Goal: Entertainment & Leisure: Browse casually

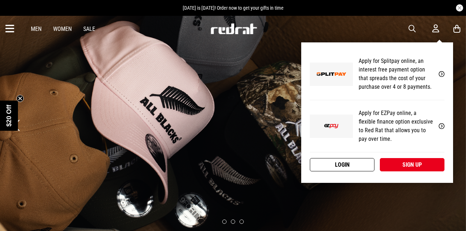
click at [344, 161] on link "Login" at bounding box center [342, 164] width 65 height 13
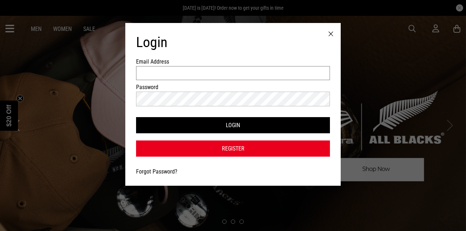
click at [263, 76] on input "Email Address" at bounding box center [233, 73] width 194 height 14
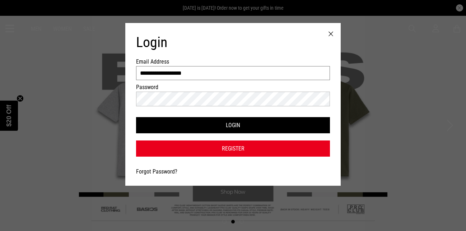
type input "**********"
click at [136, 117] on button "Login" at bounding box center [233, 125] width 194 height 16
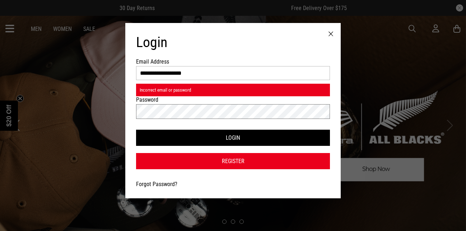
click at [136, 129] on button "Login" at bounding box center [233, 137] width 194 height 16
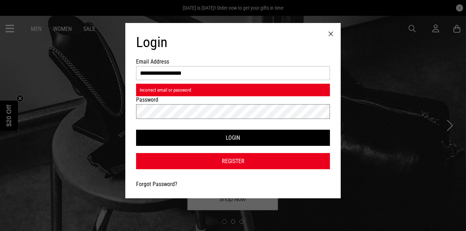
click at [136, 129] on button "Login" at bounding box center [233, 137] width 194 height 16
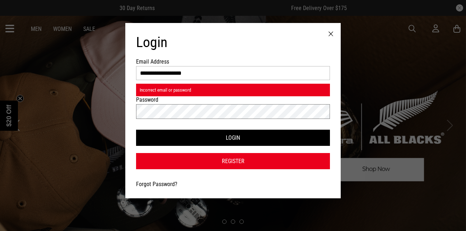
click at [136, 129] on button "Login" at bounding box center [233, 137] width 194 height 16
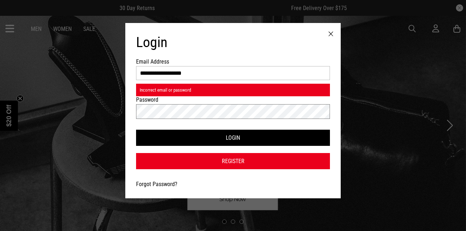
click at [136, 129] on button "Login" at bounding box center [233, 137] width 194 height 16
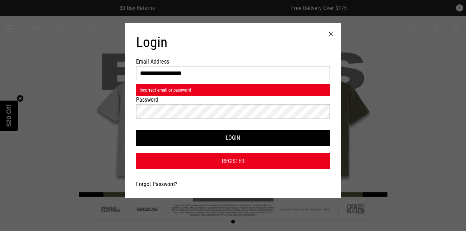
click at [160, 184] on link "Forgot Password?" at bounding box center [156, 183] width 41 height 7
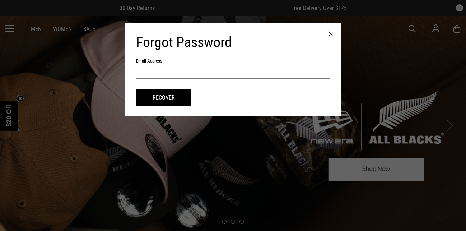
click at [160, 70] on input "text" at bounding box center [233, 72] width 194 height 14
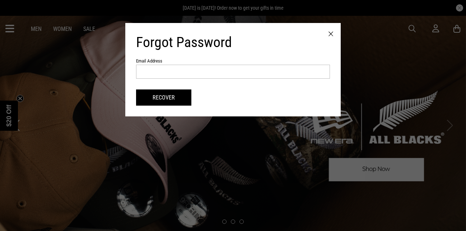
click at [331, 36] on div at bounding box center [331, 34] width 20 height 22
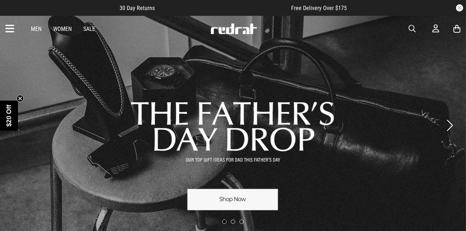
click at [67, 27] on link "Women" at bounding box center [62, 28] width 19 height 7
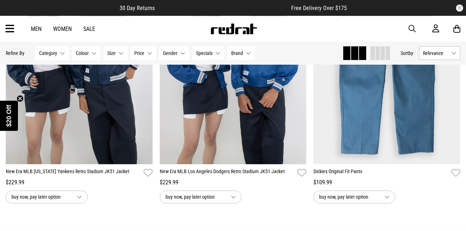
scroll to position [2044, 0]
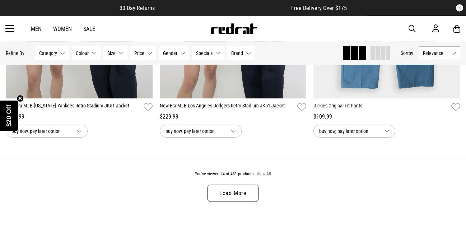
click at [263, 177] on button "View All" at bounding box center [263, 174] width 15 height 6
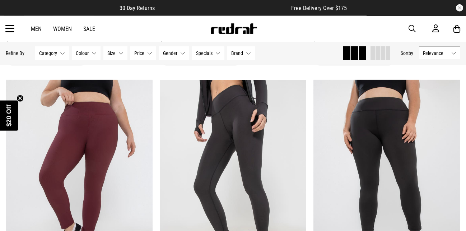
scroll to position [3196, 0]
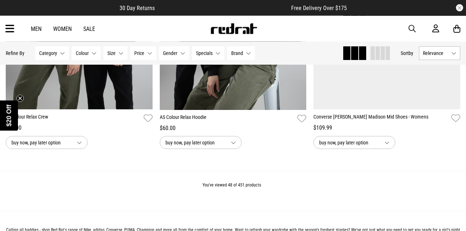
scroll to position [4074, 0]
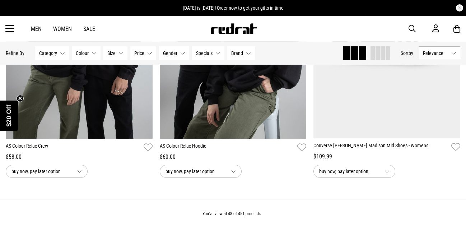
click at [93, 27] on link "Sale" at bounding box center [89, 28] width 12 height 7
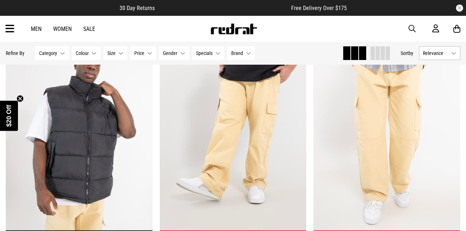
scroll to position [348, 0]
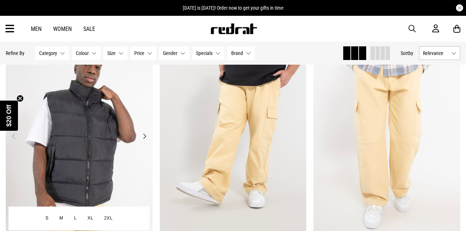
click at [143, 136] on button "Next" at bounding box center [144, 136] width 9 height 9
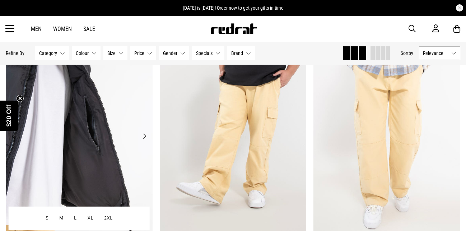
click at [143, 136] on button "Next" at bounding box center [144, 136] width 9 height 9
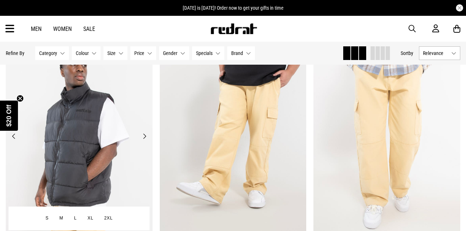
click at [144, 136] on button "Next" at bounding box center [144, 136] width 9 height 9
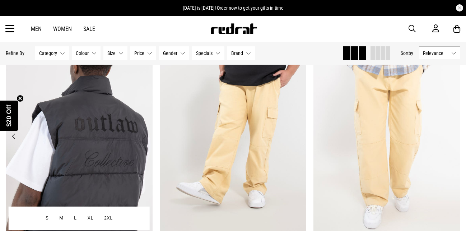
click at [144, 136] on button "Next" at bounding box center [144, 136] width 9 height 9
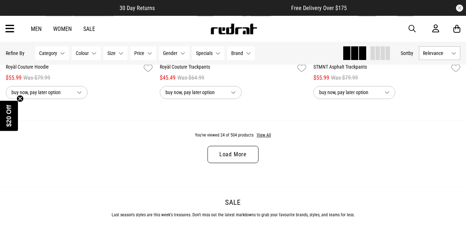
scroll to position [2085, 0]
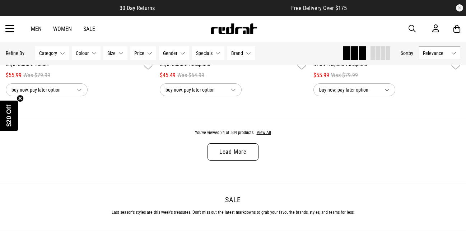
click at [222, 153] on link "Load More" at bounding box center [232, 151] width 51 height 17
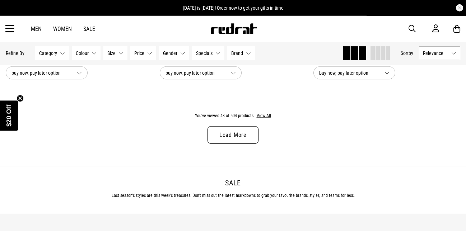
scroll to position [4171, 0]
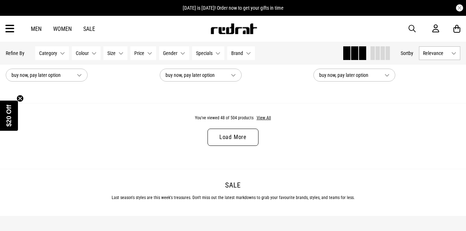
click at [222, 146] on link "Load More" at bounding box center [232, 136] width 51 height 17
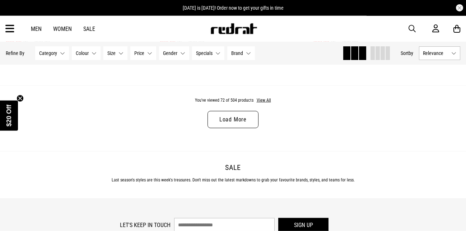
scroll to position [6256, 0]
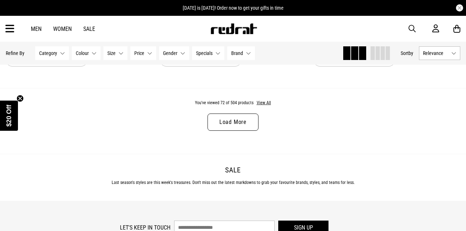
click at [237, 131] on link "Load More" at bounding box center [232, 121] width 51 height 17
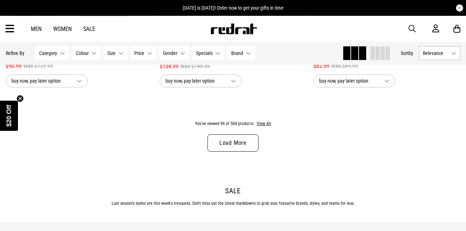
scroll to position [8305, 0]
click at [236, 152] on link "Load More" at bounding box center [232, 143] width 51 height 17
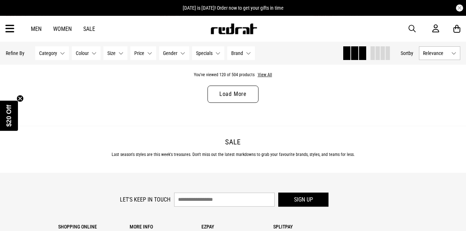
scroll to position [10427, 0]
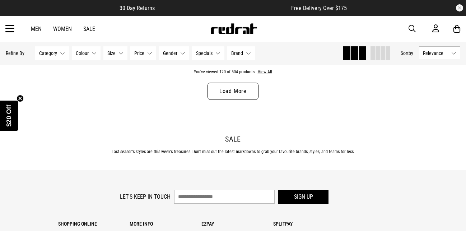
click at [222, 100] on link "Load More" at bounding box center [232, 90] width 51 height 17
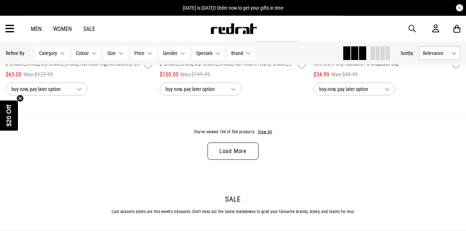
scroll to position [12475, 0]
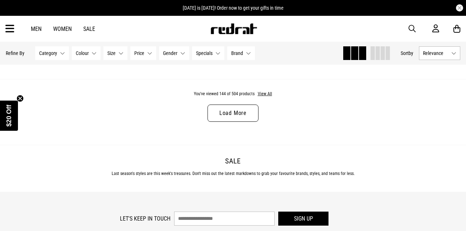
click at [234, 122] on link "Load More" at bounding box center [232, 112] width 51 height 17
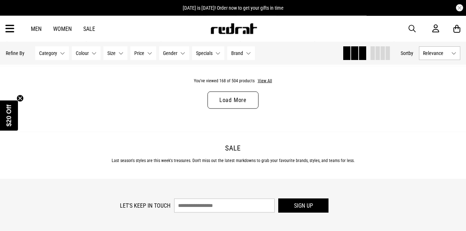
scroll to position [14561, 0]
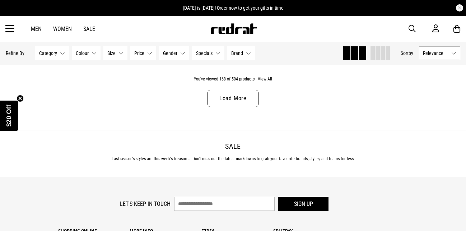
click at [235, 107] on link "Load More" at bounding box center [232, 98] width 51 height 17
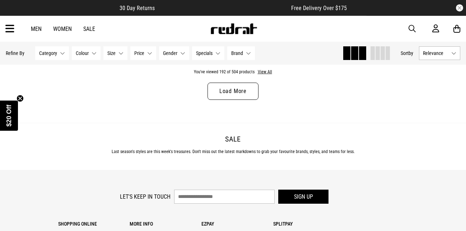
scroll to position [16626, 0]
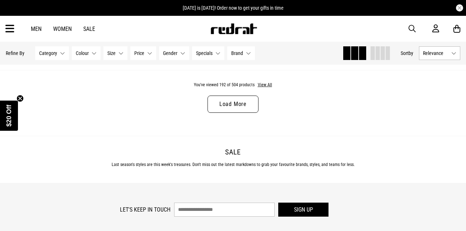
click at [235, 113] on link "Load More" at bounding box center [232, 103] width 51 height 17
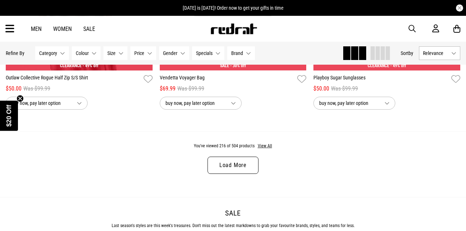
scroll to position [18638, 0]
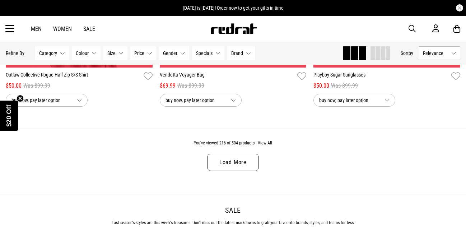
click at [244, 171] on link "Load More" at bounding box center [232, 162] width 51 height 17
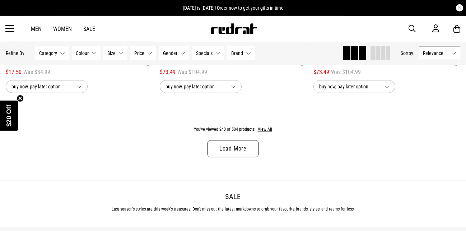
scroll to position [20705, 0]
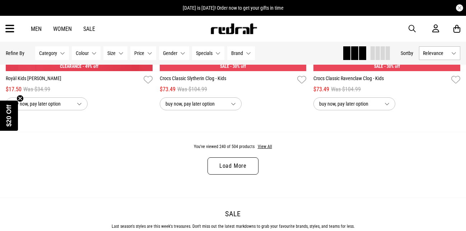
click at [244, 174] on link "Load More" at bounding box center [232, 165] width 51 height 17
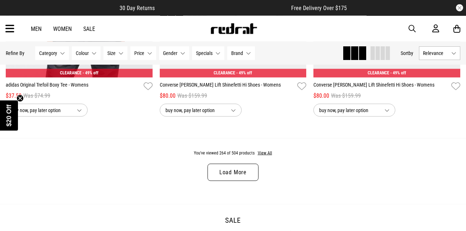
scroll to position [22772, 0]
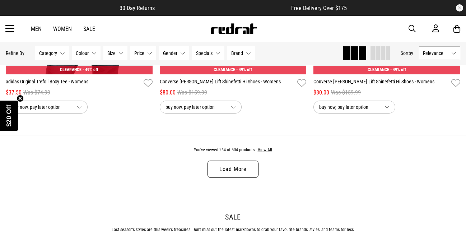
click at [230, 178] on link "Load More" at bounding box center [232, 168] width 51 height 17
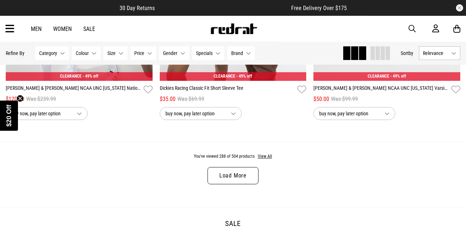
scroll to position [24839, 0]
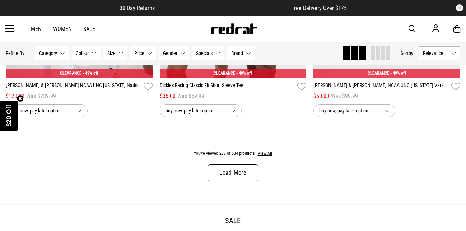
click at [240, 181] on link "Load More" at bounding box center [232, 172] width 51 height 17
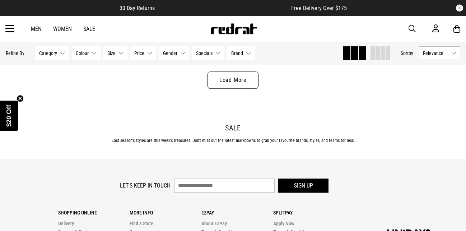
scroll to position [27034, 0]
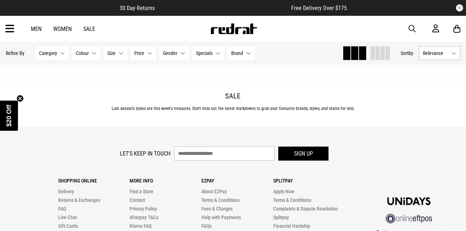
click at [238, 57] on link "Load More" at bounding box center [232, 47] width 51 height 17
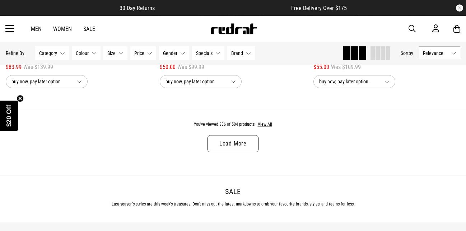
scroll to position [29010, 0]
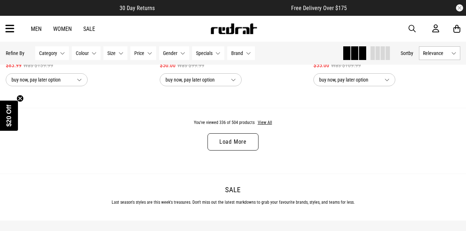
click at [218, 150] on link "Load More" at bounding box center [232, 141] width 51 height 17
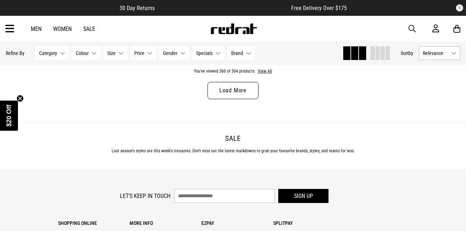
scroll to position [31168, 0]
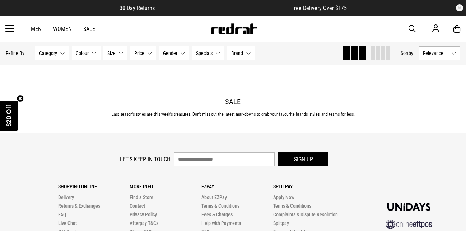
click at [247, 62] on link "Load More" at bounding box center [232, 53] width 51 height 17
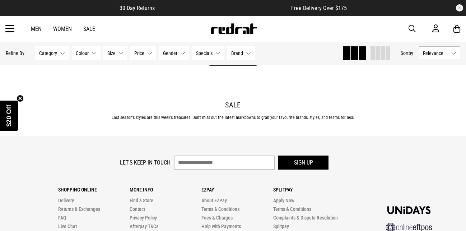
click at [241, 66] on link "Load More" at bounding box center [232, 56] width 51 height 17
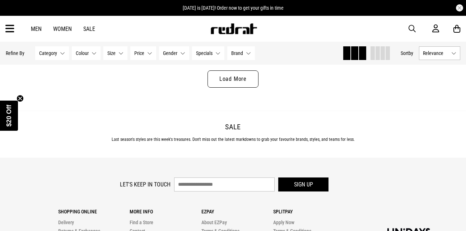
scroll to position [35302, 0]
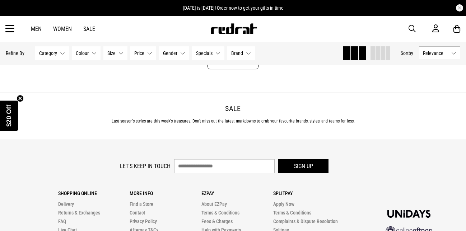
click at [241, 69] on link "Load More" at bounding box center [232, 60] width 51 height 17
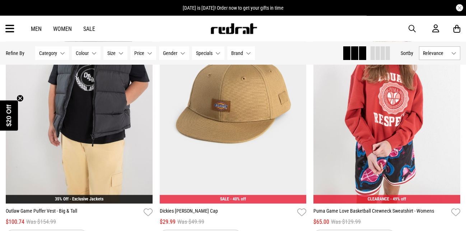
scroll to position [36089, 0]
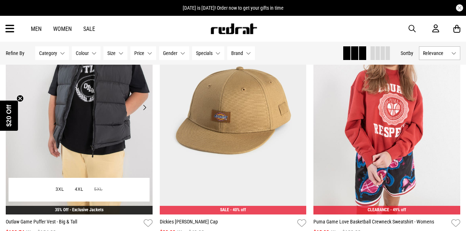
click at [142, 112] on button "Next" at bounding box center [144, 107] width 9 height 9
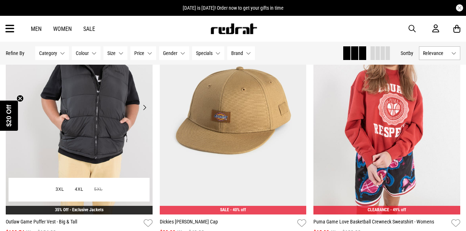
click at [142, 112] on button "Next" at bounding box center [144, 107] width 9 height 9
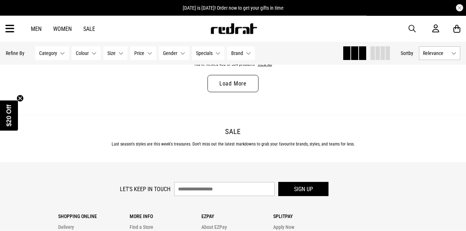
scroll to position [37351, 0]
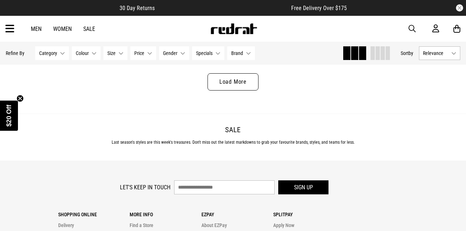
click at [251, 90] on link "Load More" at bounding box center [232, 81] width 51 height 17
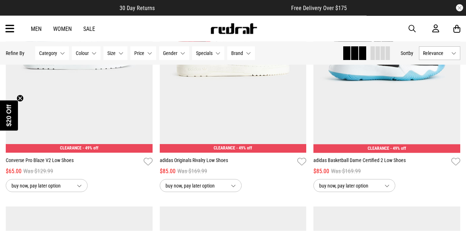
scroll to position [37442, 0]
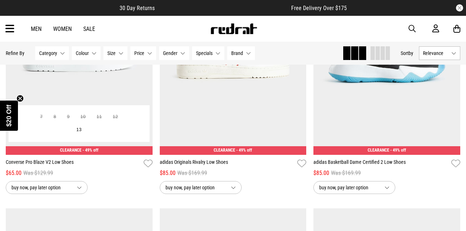
click at [145, 52] on button "Next" at bounding box center [144, 47] width 9 height 9
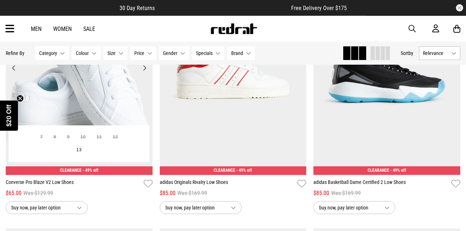
scroll to position [37406, 0]
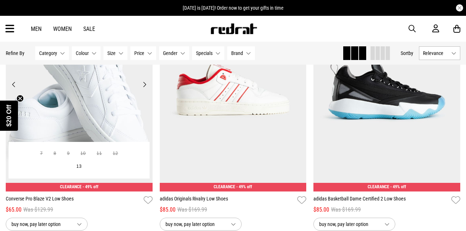
click at [145, 89] on button "Next" at bounding box center [144, 84] width 9 height 9
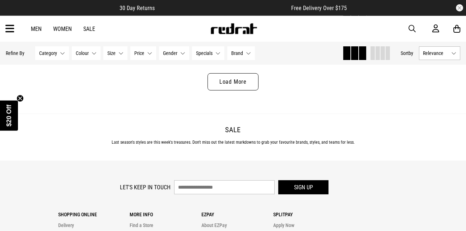
scroll to position [39455, 0]
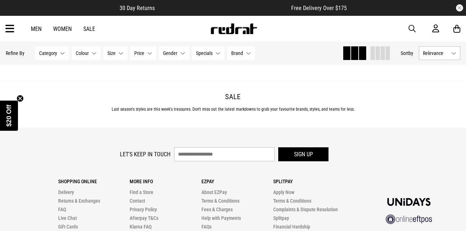
click at [237, 57] on link "Load More" at bounding box center [232, 48] width 51 height 17
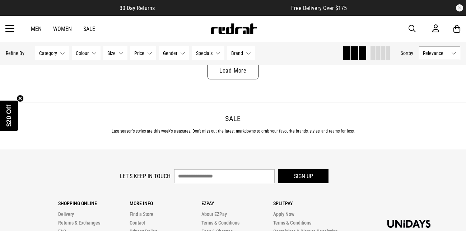
scroll to position [41522, 0]
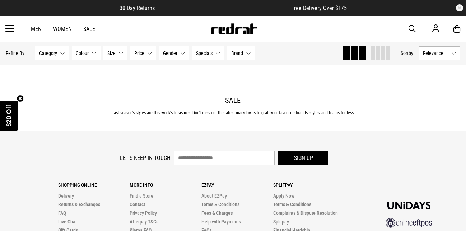
click at [237, 61] on link "Load More" at bounding box center [232, 52] width 51 height 17
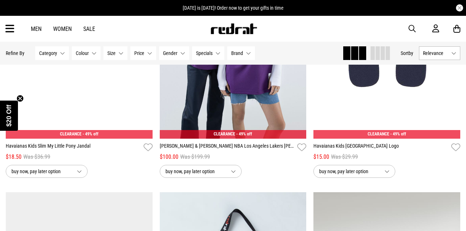
scroll to position [43098, 0]
